Goal: Transaction & Acquisition: Subscribe to service/newsletter

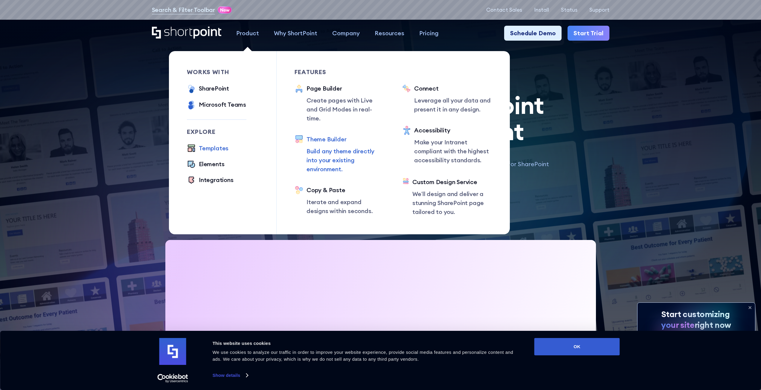
click at [338, 154] on p "Build any theme directly into your existing environment." at bounding box center [346, 160] width 78 height 27
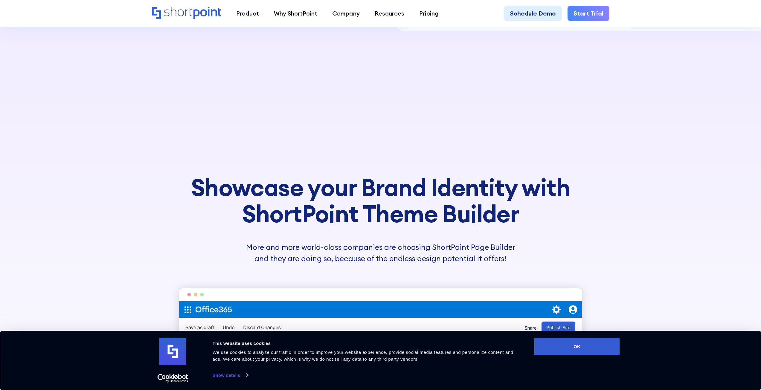
scroll to position [269, 0]
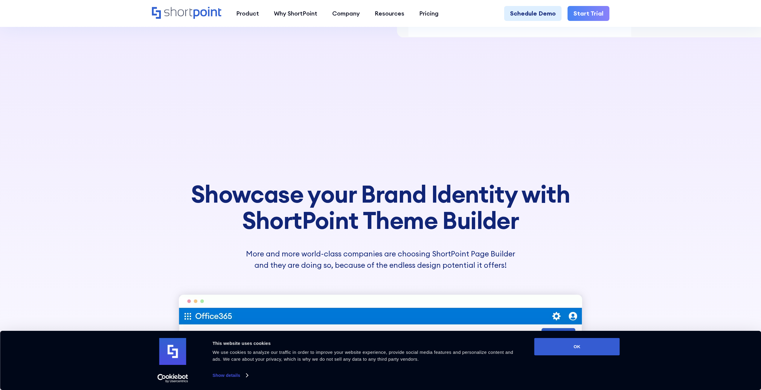
click at [202, 16] on icon "Home" at bounding box center [208, 13] width 28 height 12
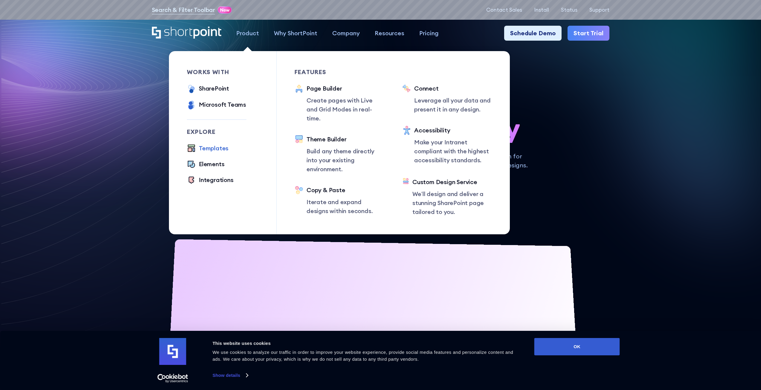
click at [210, 150] on div "Templates" at bounding box center [214, 148] width 30 height 9
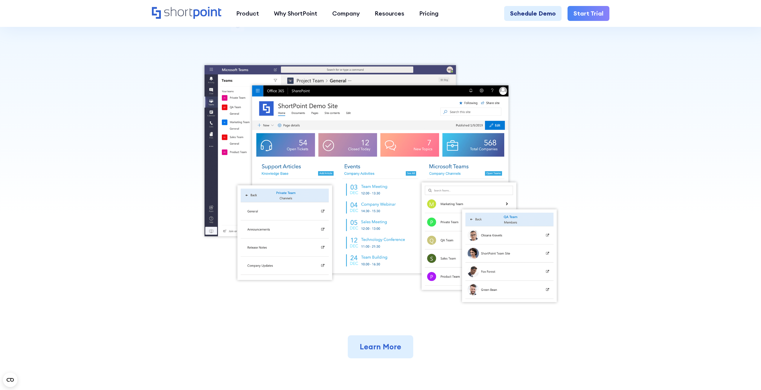
scroll to position [179, 0]
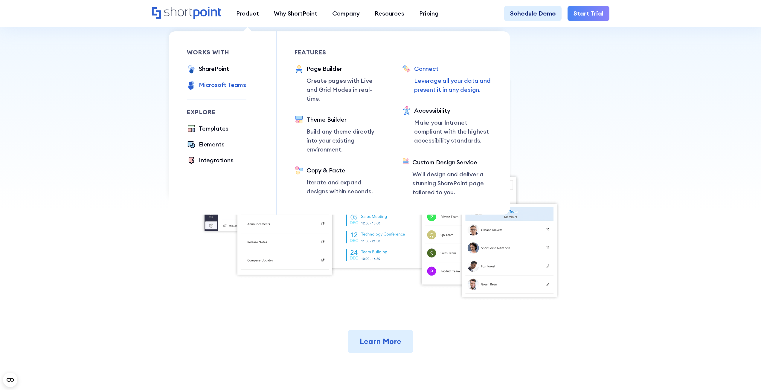
click at [438, 91] on p "Leverage all your data and present it in any design." at bounding box center [453, 85] width 78 height 18
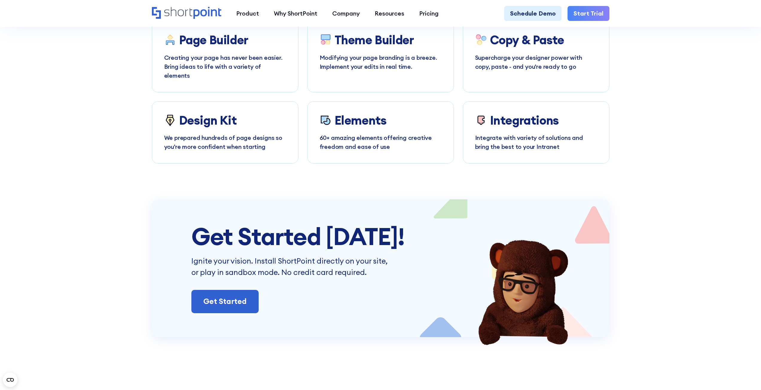
scroll to position [3589, 0]
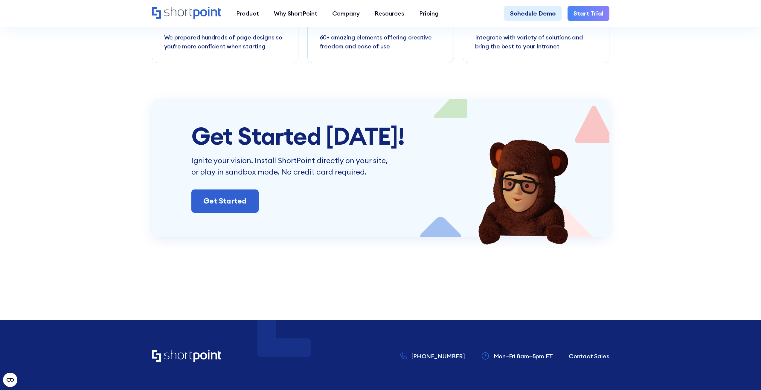
click at [591, 12] on link "Start Trial" at bounding box center [589, 13] width 42 height 15
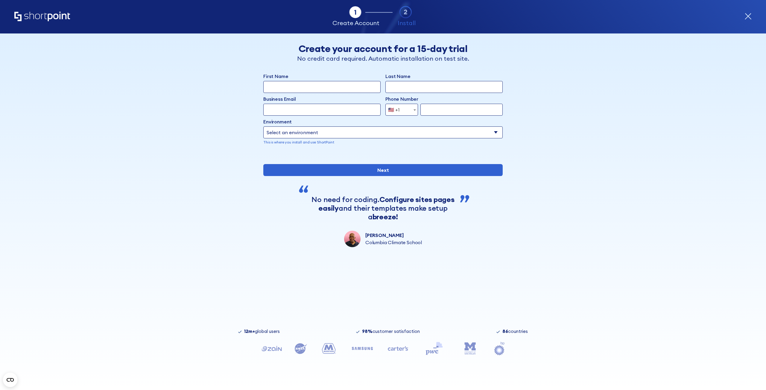
click at [315, 83] on input "First Name" at bounding box center [321, 87] width 117 height 12
type input "[PERSON_NAME]"
type input "[EMAIL_ADDRESS][PERSON_NAME][DOMAIN_NAME]"
type input "93804251"
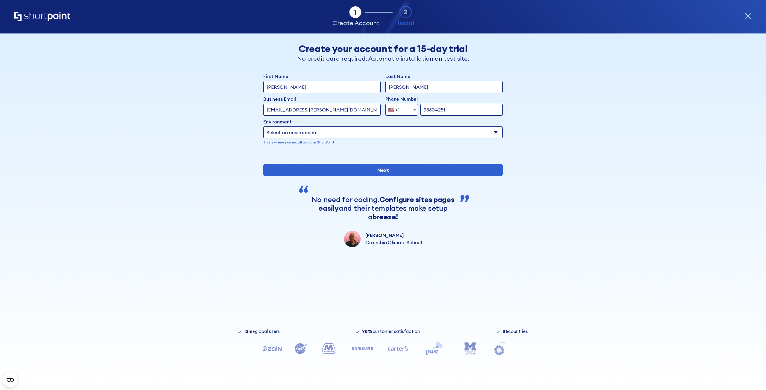
click at [341, 110] on input "tmy.jacobsen@gmail.com" at bounding box center [321, 110] width 117 height 12
drag, startPoint x: 340, startPoint y: 109, endPoint x: 239, endPoint y: 115, distance: 101.2
click at [241, 115] on div "Back Back Create your account for a 15-day trial No credit card required. Autom…" at bounding box center [383, 140] width 366 height 214
type input "[PERSON_NAME][EMAIL_ADDRESS][DOMAIN_NAME]"
click at [414, 111] on span "form" at bounding box center [415, 110] width 6 height 12
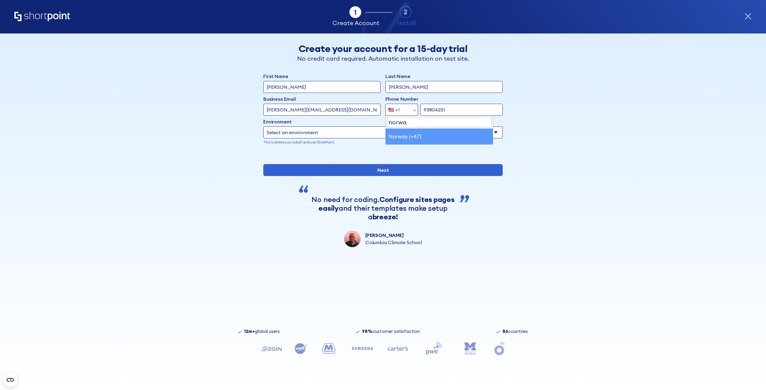
type input "norwa"
select select "+47"
click at [366, 130] on select "Select an environment Microsoft 365 SharePoint Online SharePoint 2019 (On-Premi…" at bounding box center [382, 133] width 239 height 12
click at [263, 127] on select "Select an environment Microsoft 365 SharePoint Online SharePoint 2019 (On-Premi…" at bounding box center [382, 133] width 239 height 12
click at [194, 153] on div "Tab 1 Tab 2 Tab 3 Tab 4 Tell us more about you New customer Existing customer B…" at bounding box center [383, 211] width 766 height 357
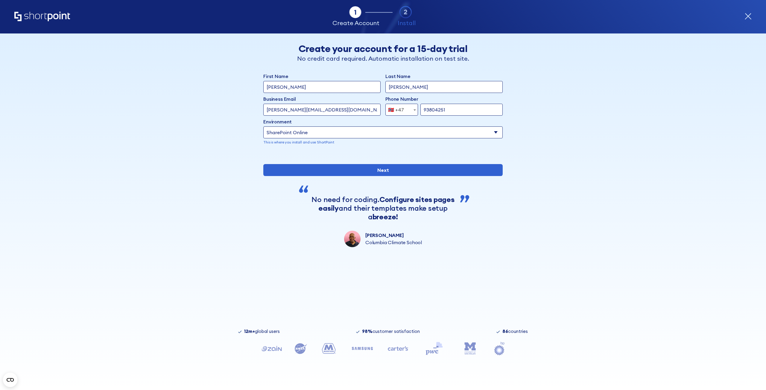
click at [356, 133] on select "Select an environment Microsoft 365 SharePoint Online SharePoint 2019 (On-Premi…" at bounding box center [382, 133] width 239 height 12
click at [313, 137] on select "Select an environment Microsoft 365 SharePoint Online SharePoint 2019 (On-Premi…" at bounding box center [382, 133] width 239 height 12
select select "Microsoft 365"
click at [263, 127] on select "Select an environment Microsoft 365 SharePoint Online SharePoint 2019 (On-Premi…" at bounding box center [382, 133] width 239 height 12
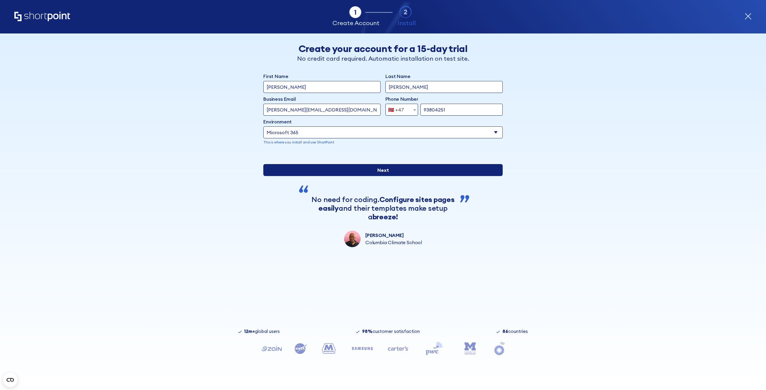
click at [410, 176] on input "Next" at bounding box center [382, 170] width 239 height 12
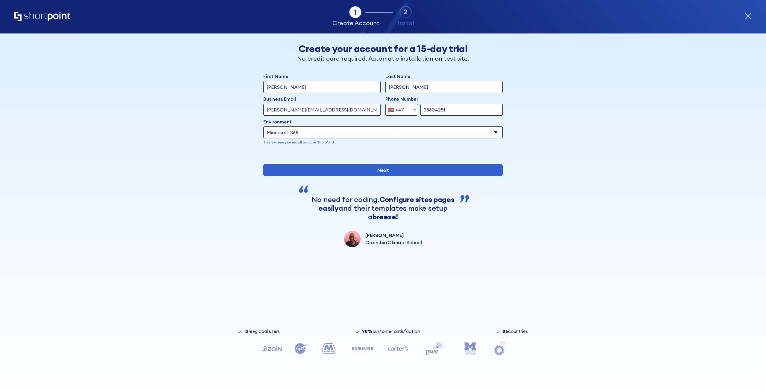
select select "+47"
select select "Microsoft 365"
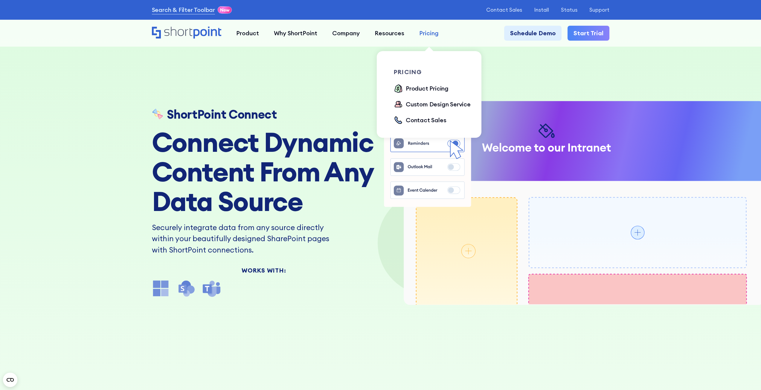
click at [432, 33] on div "Pricing" at bounding box center [428, 33] width 19 height 9
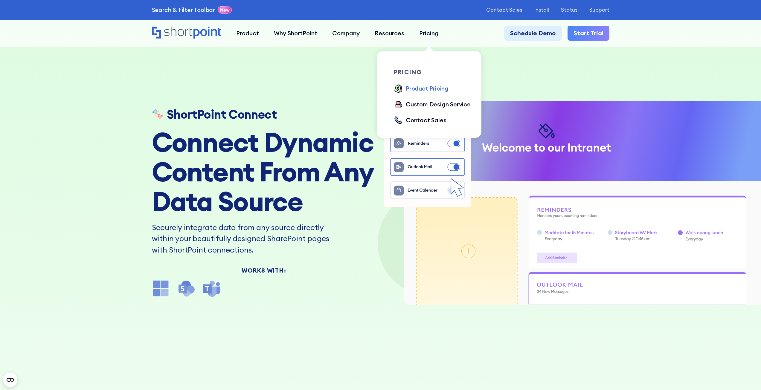
click at [418, 90] on div "Product Pricing" at bounding box center [427, 88] width 43 height 9
